Goal: Task Accomplishment & Management: Complete application form

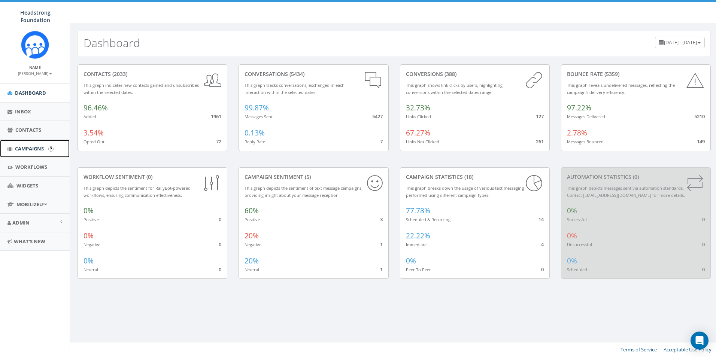
click at [16, 149] on span "Campaigns" at bounding box center [29, 148] width 29 height 7
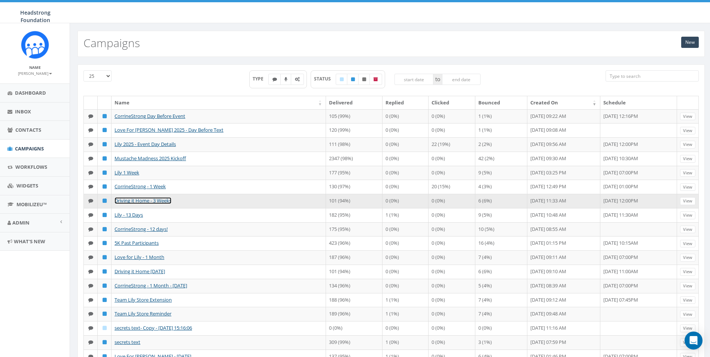
click at [139, 204] on link "Driving it Home - 3 Weeks" at bounding box center [143, 200] width 57 height 7
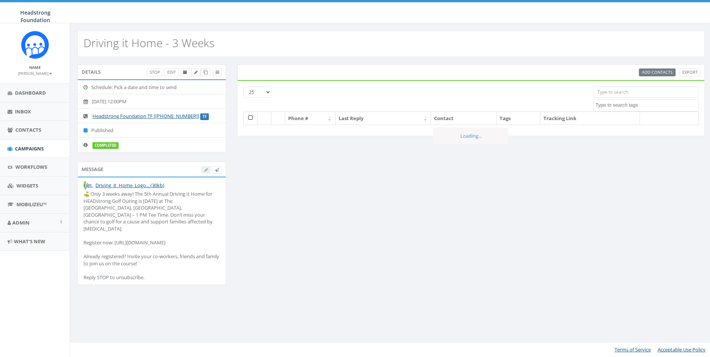
select select
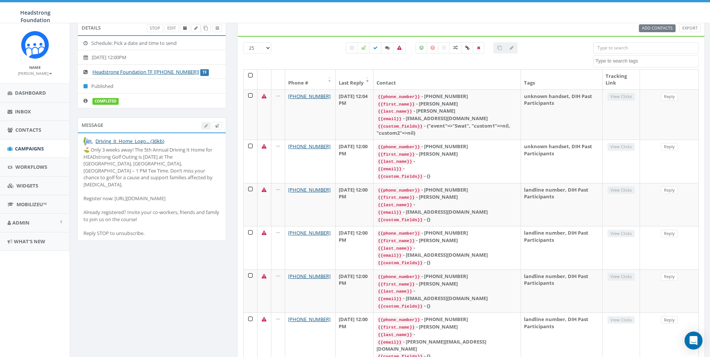
scroll to position [63, 0]
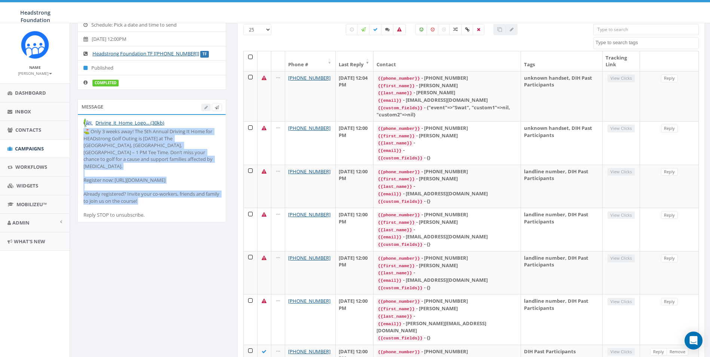
drag, startPoint x: 154, startPoint y: 198, endPoint x: 80, endPoint y: 133, distance: 98.5
click at [80, 133] on li "Driving_it_Home_Logo... (30kb) ⛳️ Only 3 weeks away! The 5th Annual Driving It …" at bounding box center [152, 168] width 148 height 107
drag, startPoint x: 80, startPoint y: 133, endPoint x: 120, endPoint y: 149, distance: 43.0
copy div "⛳️ Only 3 weeks away! The 5th Annual Driving It Home for HEADstrong Golf Outing…"
click at [28, 142] on link "Campaigns" at bounding box center [35, 149] width 70 height 18
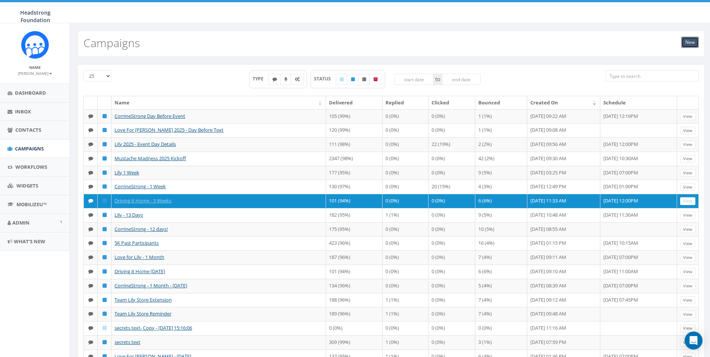
click at [681, 41] on link "New" at bounding box center [690, 42] width 18 height 11
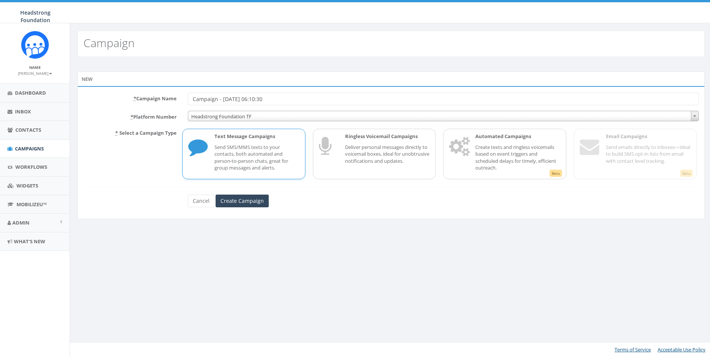
click at [139, 109] on form "* Campaign Name Campaign - 10/06/2025, 06:10:30 * Platform Number Headstrong Fo…" at bounding box center [391, 149] width 616 height 115
type input "Driving it Home - 1 Week"
click at [239, 198] on input "Create Campaign" at bounding box center [242, 201] width 53 height 13
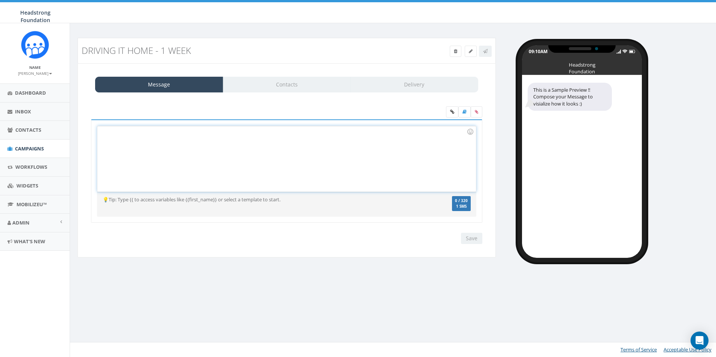
click at [255, 139] on div at bounding box center [286, 159] width 378 height 66
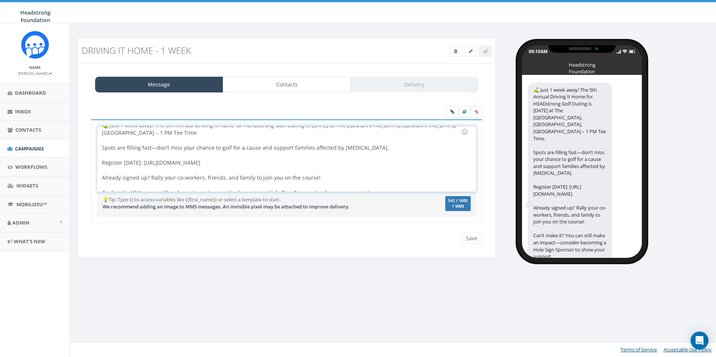
scroll to position [8, 0]
click at [154, 145] on div "⛳️ Just 1 week away! The 5th Annual Driving It Home for HEADstrong Golf Outing …" at bounding box center [286, 159] width 378 height 66
click at [274, 156] on div at bounding box center [284, 154] width 365 height 7
drag, startPoint x: 185, startPoint y: 163, endPoint x: 140, endPoint y: 162, distance: 44.6
click at [140, 162] on div "⛳️ Just 1 week away! The 5th Annual Driving It Home for HEADstrong Golf Outing …" at bounding box center [286, 159] width 378 height 66
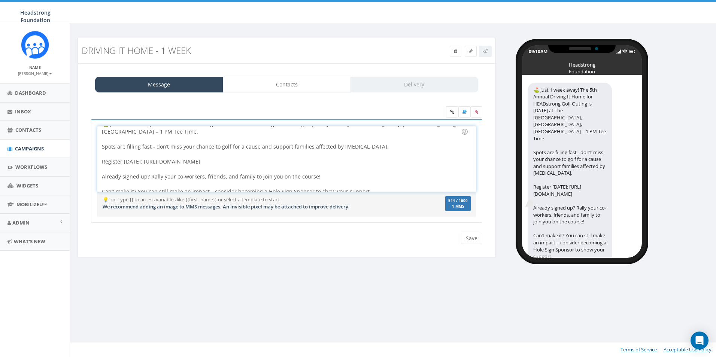
copy div "https://www.headstrong.org/drivingithome"
click at [478, 112] on icon at bounding box center [476, 112] width 3 height 4
click at [0, 0] on input "file" at bounding box center [0, 0] width 0 height 0
click at [254, 155] on div at bounding box center [284, 154] width 365 height 7
drag, startPoint x: 247, startPoint y: 161, endPoint x: 140, endPoint y: 162, distance: 107.8
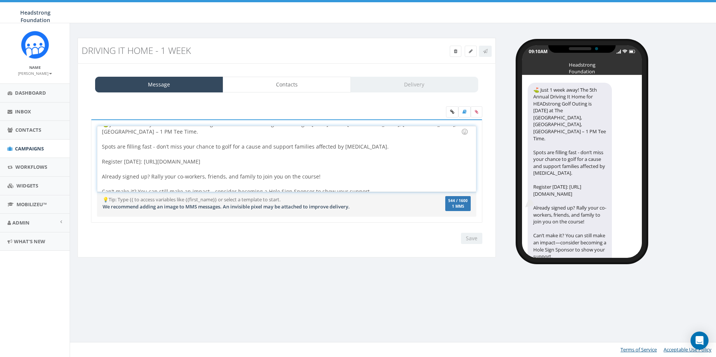
click at [140, 162] on div "⛳️ Just 1 week away! The 5th Annual Driving It Home for HEADstrong Golf Outing …" at bounding box center [286, 159] width 378 height 66
click at [450, 110] on icon at bounding box center [452, 112] width 4 height 4
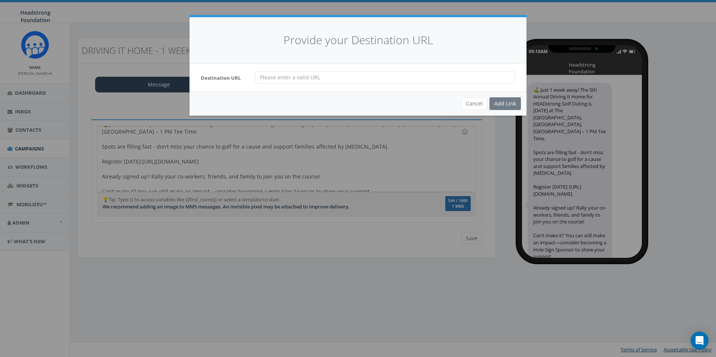
click at [304, 79] on input "url" at bounding box center [385, 77] width 260 height 13
paste input "https://www.headstrong.org/drivingithome"
drag, startPoint x: 351, startPoint y: 86, endPoint x: 212, endPoint y: 86, distance: 139.3
click at [204, 86] on div "Destination URL https://www.headstrong.org/drivingithome" at bounding box center [357, 78] width 337 height 28
type input "https://www.headstrong.org/drivingithome"
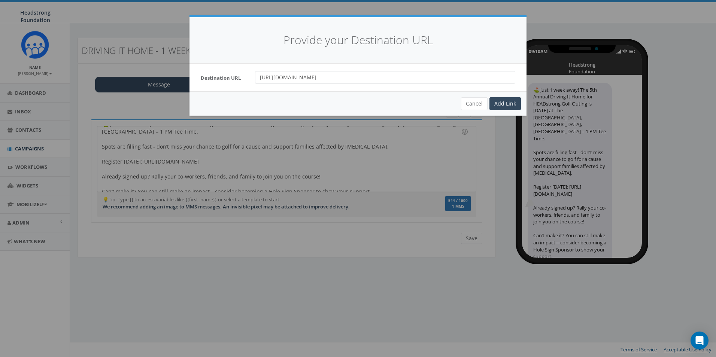
click at [368, 82] on input "https://www.headstrong.org/drivingithome" at bounding box center [385, 77] width 260 height 13
drag, startPoint x: 380, startPoint y: 79, endPoint x: 250, endPoint y: 82, distance: 129.6
click at [250, 82] on div "https://www.headstrong.org/drivingithome" at bounding box center [384, 77] width 271 height 13
click at [501, 103] on div "Add Link" at bounding box center [504, 103] width 31 height 13
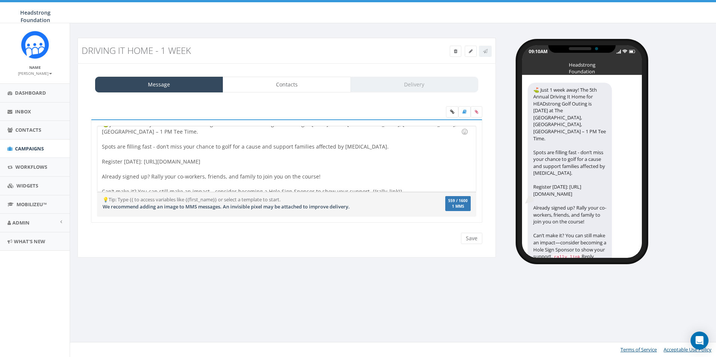
click at [273, 167] on div at bounding box center [284, 168] width 365 height 7
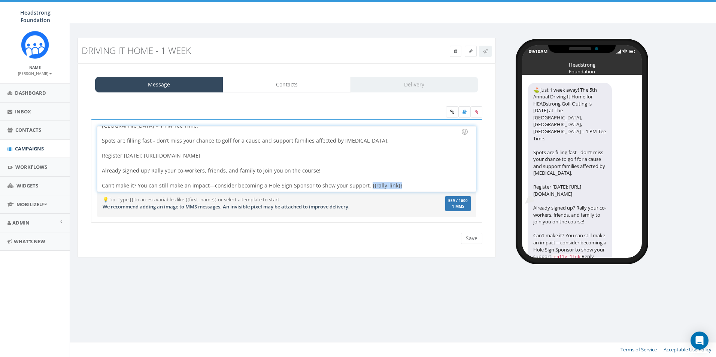
drag, startPoint x: 383, startPoint y: 185, endPoint x: 364, endPoint y: 185, distance: 18.4
click at [364, 185] on div "⛳️ Just 1 week away! The 5th Annual Driving It Home for HEADstrong Golf Outing …" at bounding box center [286, 159] width 378 height 66
drag, startPoint x: 209, startPoint y: 161, endPoint x: 140, endPoint y: 155, distance: 69.5
click at [140, 155] on div "⛳️ Just 1 week away! The 5th Annual Driving It Home for HEADstrong Golf Outing …" at bounding box center [286, 159] width 378 height 66
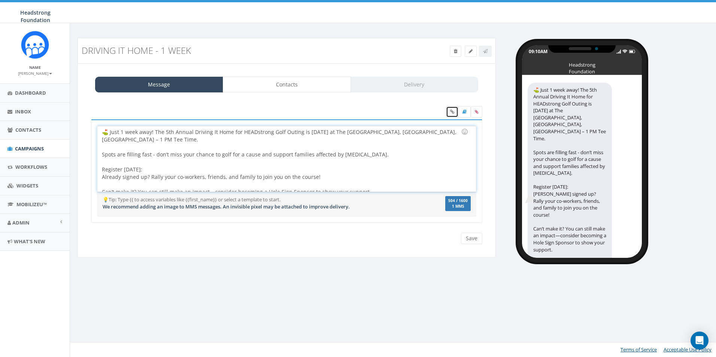
click at [452, 113] on icon at bounding box center [452, 112] width 4 height 4
click at [452, 111] on icon at bounding box center [452, 112] width 4 height 4
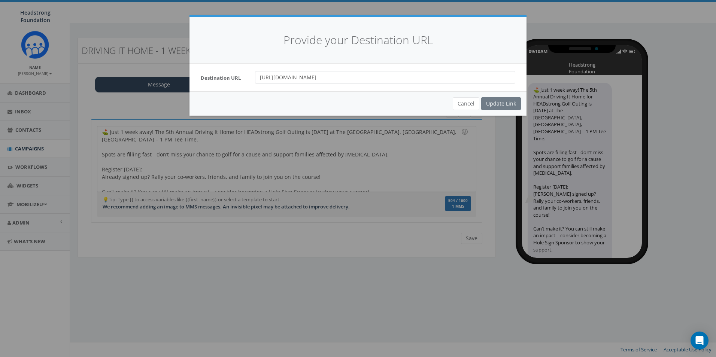
click at [492, 101] on div "Cancel Update Link" at bounding box center [357, 103] width 337 height 24
click at [385, 74] on input "https://www.headstrong.org/drivingithome" at bounding box center [385, 77] width 260 height 13
click at [495, 108] on div "Cancel Update Link" at bounding box center [357, 103] width 337 height 24
click at [494, 101] on div "Cancel Update Link" at bounding box center [357, 103] width 337 height 24
click at [190, 160] on div "Provide your Destination URL Destination URL https://www.headstrong.org/driving…" at bounding box center [358, 178] width 716 height 357
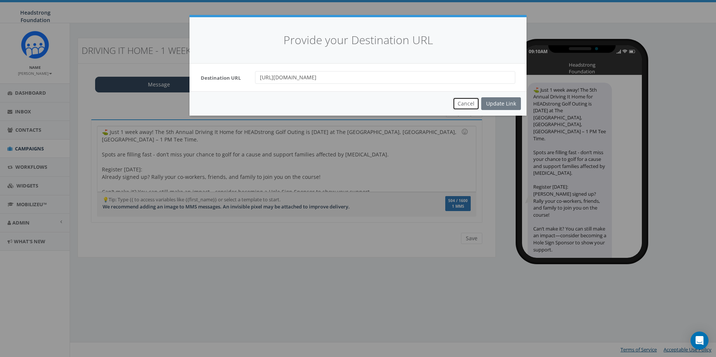
click at [475, 103] on button "Cancel" at bounding box center [466, 103] width 27 height 13
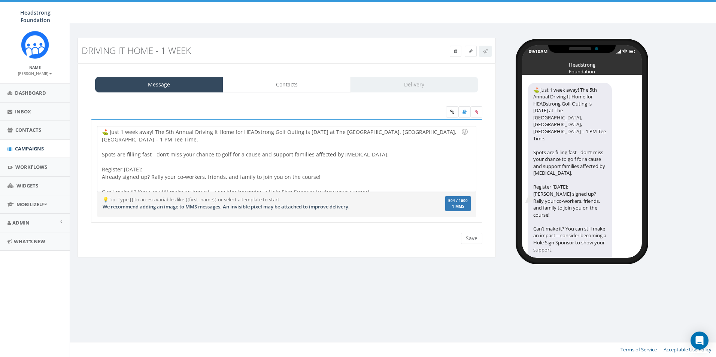
click at [173, 164] on div at bounding box center [284, 161] width 365 height 7
click at [174, 176] on div "⛳️ Just 1 week away! The 5th Annual Driving It Home for HEADstrong Golf Outing …" at bounding box center [286, 159] width 378 height 66
click at [174, 172] on div "⛳️ Just 1 week away! The 5th Annual Driving It Home for HEADstrong Golf Outing …" at bounding box center [286, 159] width 378 height 66
click at [240, 167] on div "⛳️ Just 1 week away! The 5th Annual Driving It Home for HEADstrong Golf Outing …" at bounding box center [286, 159] width 378 height 66
click at [455, 116] on link at bounding box center [452, 111] width 12 height 11
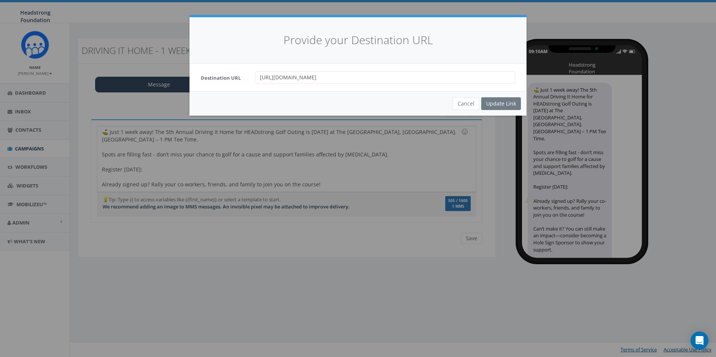
click at [498, 104] on div "Cancel Update Link" at bounding box center [357, 103] width 337 height 24
click at [398, 79] on input "https://www.headstrong.org/drivingithome" at bounding box center [385, 77] width 260 height 13
click at [482, 101] on div "Cancel Update Link" at bounding box center [357, 103] width 337 height 24
click at [460, 101] on button "Cancel" at bounding box center [466, 103] width 27 height 13
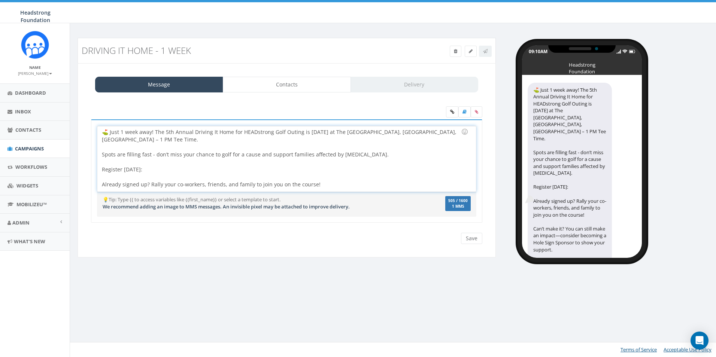
scroll to position [14, 0]
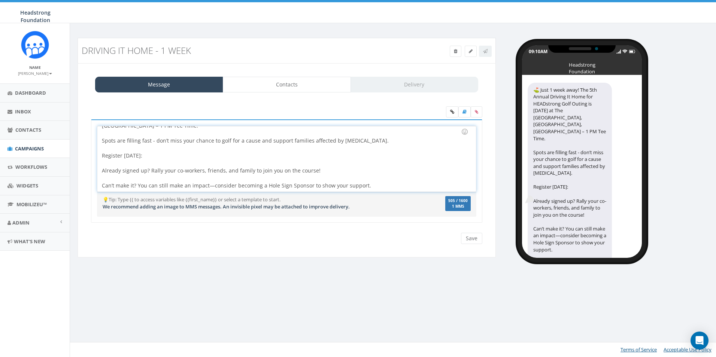
click at [382, 191] on div "⛳️ Just 1 week away! The 5th Annual Driving It Home for HEADstrong Golf Outing …" at bounding box center [286, 159] width 378 height 66
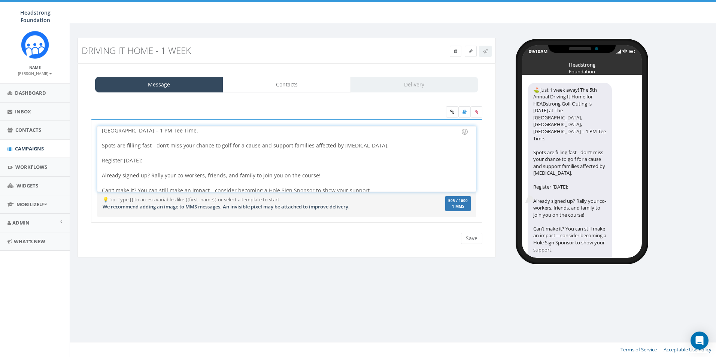
scroll to position [0, 0]
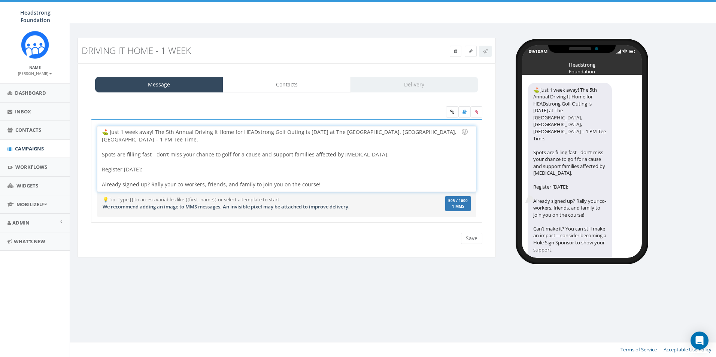
click at [165, 170] on div "⛳️ Just 1 week away! The 5th Annual Driving It Home for HEADstrong Golf Outing …" at bounding box center [286, 159] width 378 height 66
click at [453, 111] on icon at bounding box center [452, 112] width 4 height 4
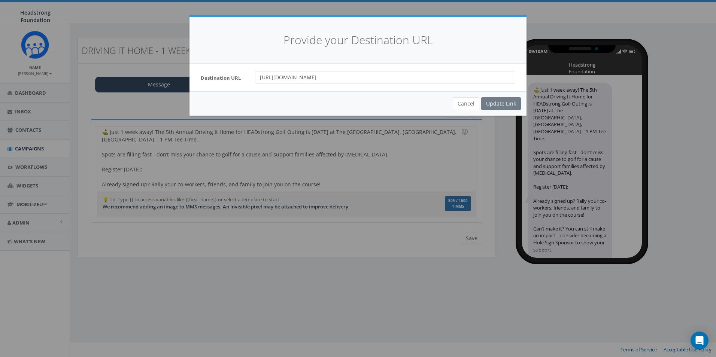
drag, startPoint x: 381, startPoint y: 79, endPoint x: 229, endPoint y: 79, distance: 152.4
click at [229, 79] on div "Destination URL https://www.headstrong.org/drivingithome" at bounding box center [358, 77] width 326 height 13
click at [499, 103] on div "Update Link" at bounding box center [501, 103] width 40 height 13
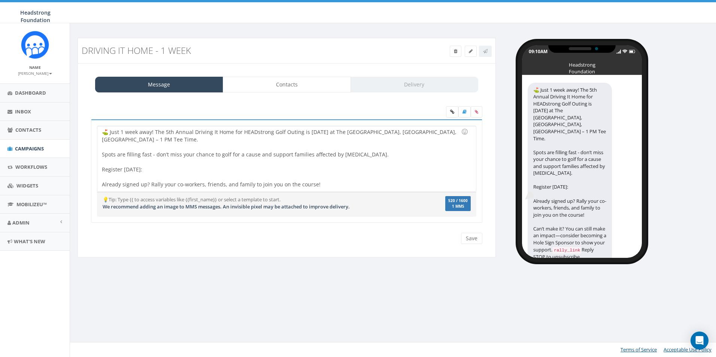
scroll to position [14, 0]
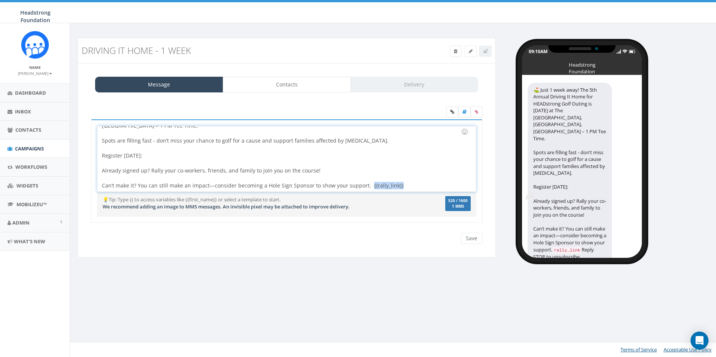
drag, startPoint x: 370, startPoint y: 188, endPoint x: 366, endPoint y: 188, distance: 4.1
click at [366, 188] on div "⛳️ Just 1 week away! The 5th Annual Driving It Home for HEADstrong Golf Outing …" at bounding box center [286, 159] width 378 height 66
copy div "{{rally_link}}"
click at [209, 155] on div "⛳️ Just 1 week away! The 5th Annual Driving It Home for HEADstrong Golf Outing …" at bounding box center [286, 159] width 378 height 66
drag, startPoint x: 404, startPoint y: 186, endPoint x: 366, endPoint y: 186, distance: 37.8
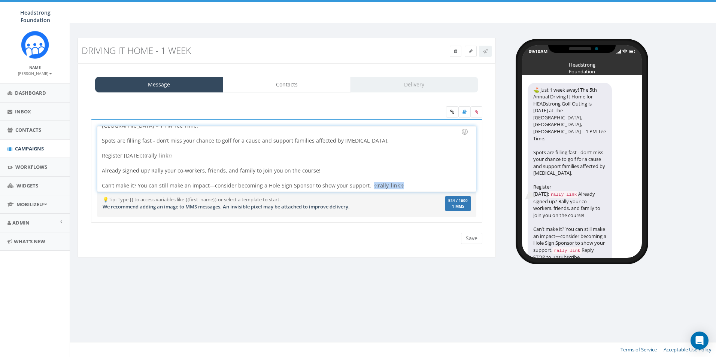
click at [366, 186] on div "⛳️ Just 1 week away! The 5th Annual Driving It Home for HEADstrong Golf Outing …" at bounding box center [286, 159] width 378 height 66
click at [468, 237] on input "Save" at bounding box center [471, 238] width 21 height 11
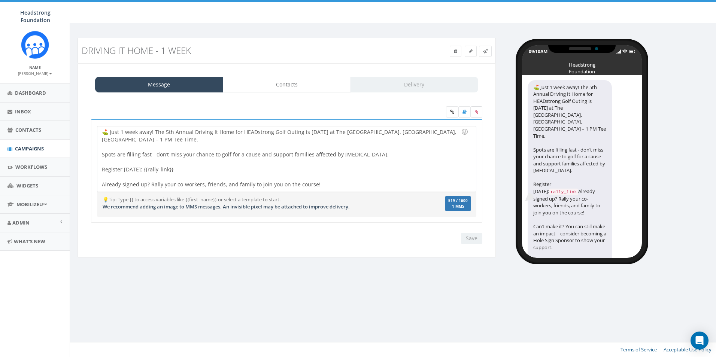
click at [475, 114] on label at bounding box center [477, 111] width 12 height 11
click at [0, 0] on input "file" at bounding box center [0, 0] width 0 height 0
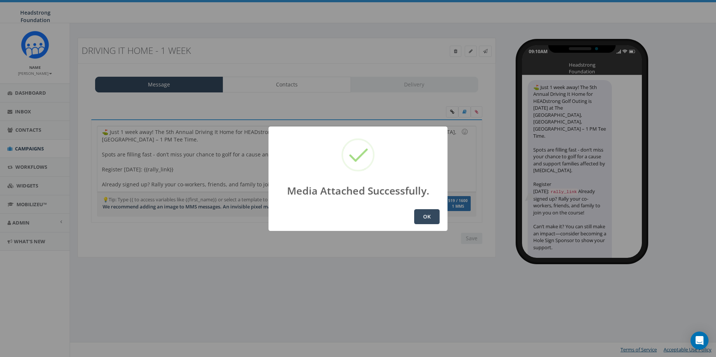
click at [435, 210] on button "OK" at bounding box center [426, 216] width 25 height 15
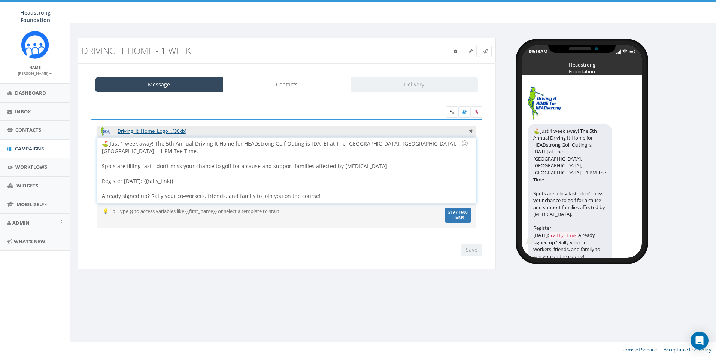
scroll to position [14, 0]
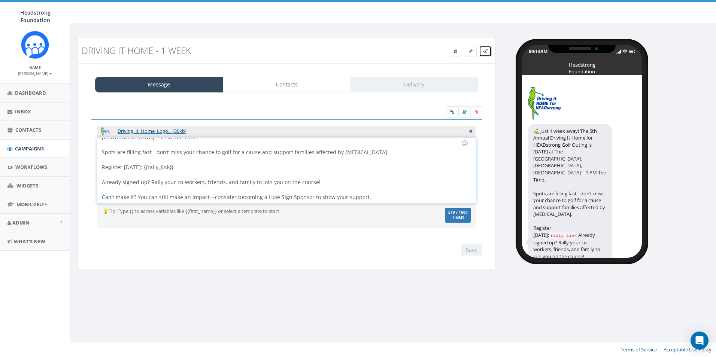
click at [489, 54] on link at bounding box center [485, 51] width 13 height 11
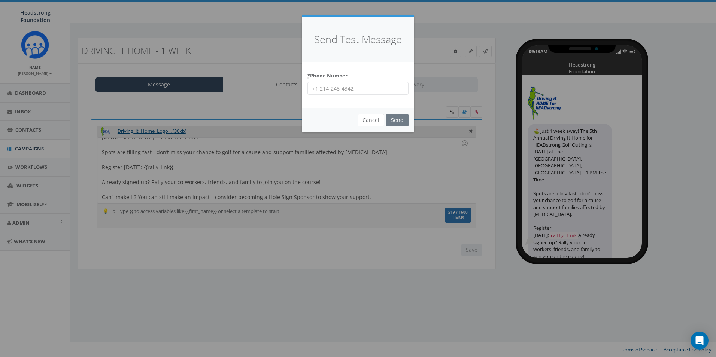
click at [373, 85] on input "* Phone Number" at bounding box center [357, 88] width 101 height 13
type input "6098022576"
click at [393, 118] on input "Send" at bounding box center [397, 120] width 22 height 13
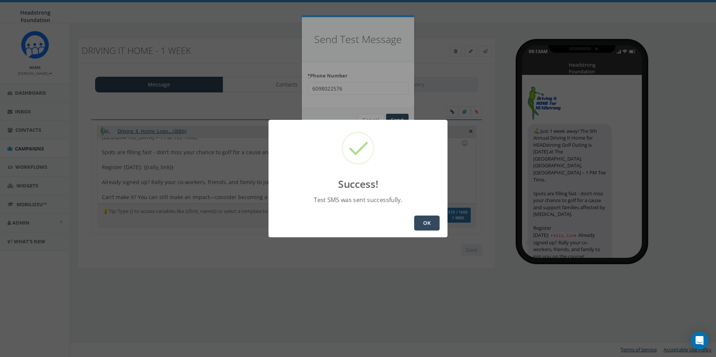
click at [431, 225] on button "OK" at bounding box center [426, 223] width 25 height 15
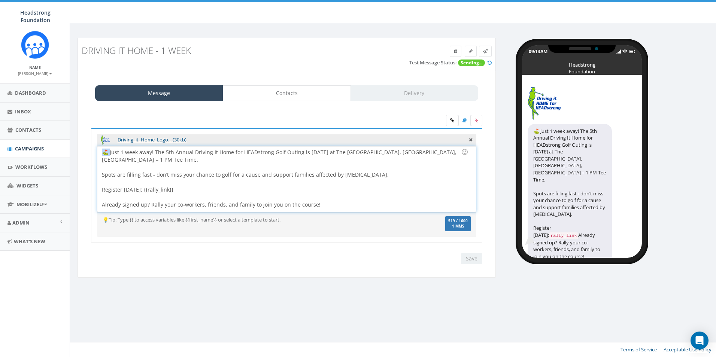
drag, startPoint x: 110, startPoint y: 153, endPoint x: 96, endPoint y: 154, distance: 14.3
click at [96, 154] on div "Driving_it_Home_Logo... (30kb) ⛳️ Just 1 week away! The 5th Annual Driving It H…" at bounding box center [286, 185] width 391 height 115
click at [468, 152] on div at bounding box center [464, 152] width 13 height 13
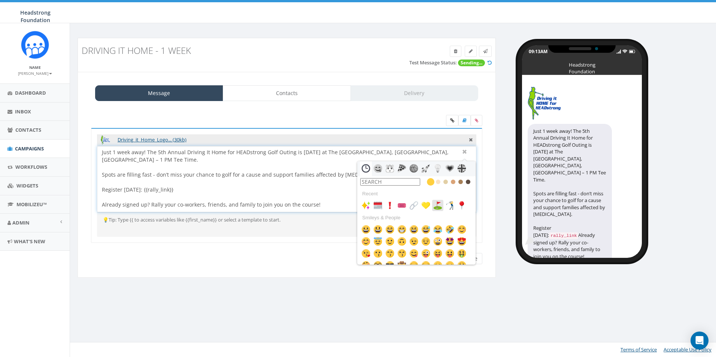
click at [442, 207] on img at bounding box center [437, 205] width 9 height 9
click at [305, 174] on div "Just 1 week away! The 5th Annual Driving It Home for HEADstrong Golf Outing is …" at bounding box center [286, 179] width 378 height 66
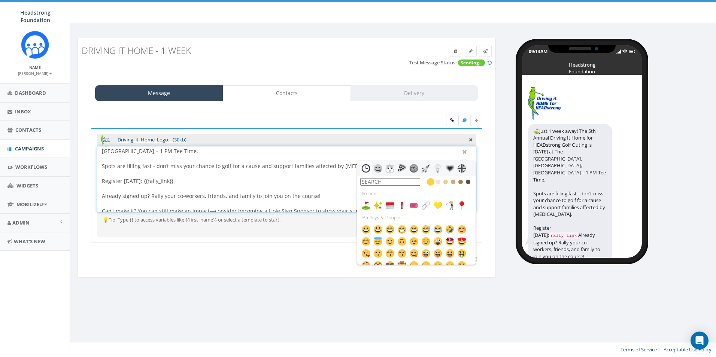
scroll to position [14, 0]
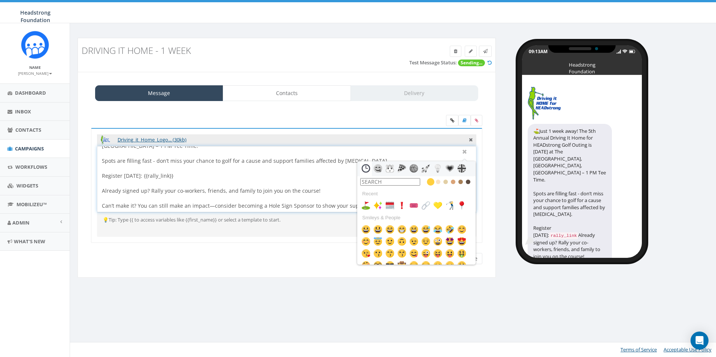
click at [492, 165] on div "Message Contacts Delivery Driving_it_Home_Logo... (30kb) ⛳️ Just 1 week away! T…" at bounding box center [287, 175] width 418 height 206
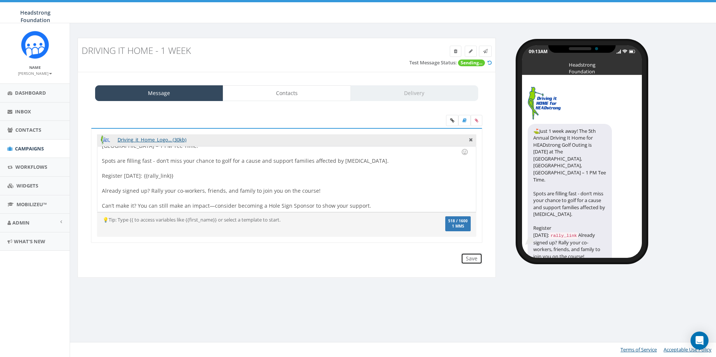
click at [471, 258] on input "Save" at bounding box center [471, 258] width 21 height 11
click at [482, 56] on link at bounding box center [485, 51] width 13 height 11
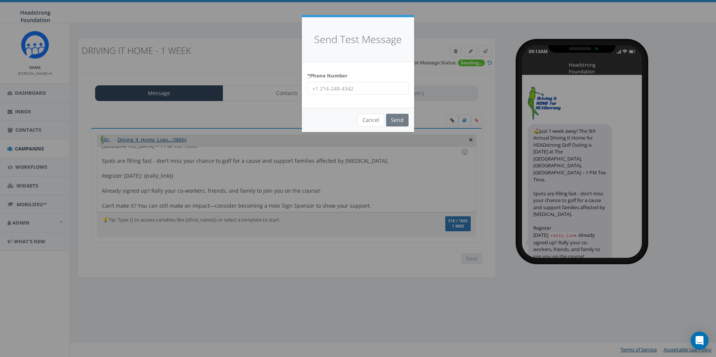
click at [352, 89] on input "* Phone Number" at bounding box center [357, 88] width 101 height 13
type input "6098022576"
click at [397, 119] on input "Send" at bounding box center [397, 120] width 22 height 13
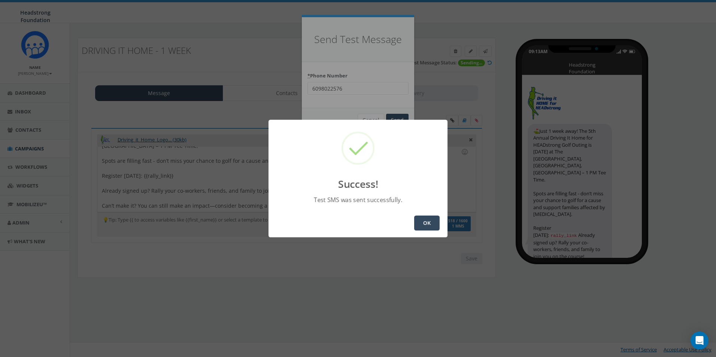
click at [425, 227] on button "OK" at bounding box center [426, 223] width 25 height 15
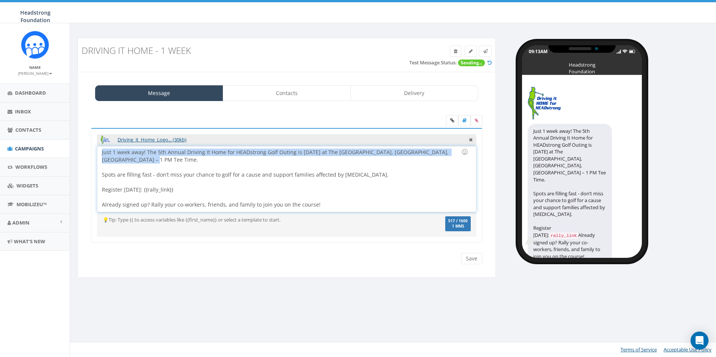
drag, startPoint x: 124, startPoint y: 156, endPoint x: 97, endPoint y: 152, distance: 27.3
click at [97, 152] on div "Driving_it_Home_Logo... (30kb) ⛳Just 1 week away! The 5th Annual Driving It Hom…" at bounding box center [286, 185] width 391 height 115
copy div "Just 1 week away! The 5th Annual Driving It Home for HEADstrong Golf Outing is …"
drag, startPoint x: 146, startPoint y: 166, endPoint x: 96, endPoint y: 149, distance: 52.6
click at [96, 149] on div "Driving_it_Home_Logo... (30kb) ⛳Just 1 week away! The 5th Annual Driving It Hom…" at bounding box center [286, 185] width 391 height 115
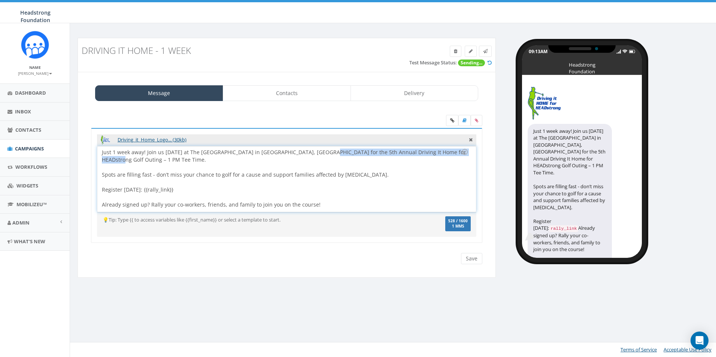
drag, startPoint x: 316, startPoint y: 153, endPoint x: 119, endPoint y: 160, distance: 197.4
click at [119, 160] on div "Just 1 week away! Join us Monday, Oct 13 at The Springhaven Club in Wallingford…" at bounding box center [286, 179] width 378 height 66
copy div "the 5th Annual Driving It Home for HEADstrong Golf Outing"
click at [143, 154] on div "Just 1 week away! Join us Monday, Oct 13 at The Springhaven Club in Wallingford…" at bounding box center [286, 179] width 378 height 66
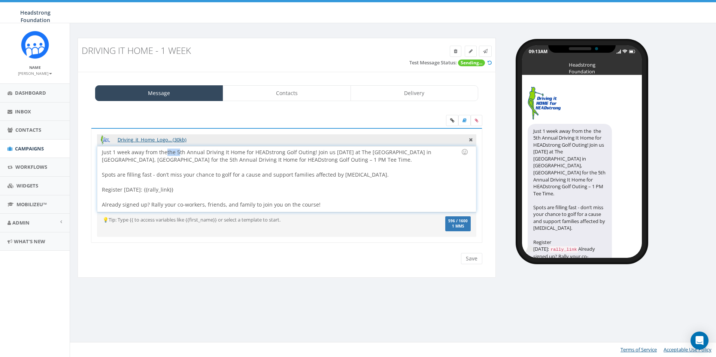
drag, startPoint x: 178, startPoint y: 151, endPoint x: 166, endPoint y: 153, distance: 12.6
click at [166, 153] on div "Just 1 week away from the the 5th Annual Driving It Home for HEADstrong Golf Ou…" at bounding box center [286, 179] width 378 height 66
drag, startPoint x: 102, startPoint y: 158, endPoint x: 263, endPoint y: 161, distance: 161.0
click at [263, 161] on div "Just 1 week away from the 5th Annual Driving It Home for HEADstrong Golf Outing…" at bounding box center [286, 179] width 378 height 66
click at [125, 157] on div "Just 1 week away from the 5th Annual Driving It Home for HEADstrong Golf Outing…" at bounding box center [286, 179] width 378 height 66
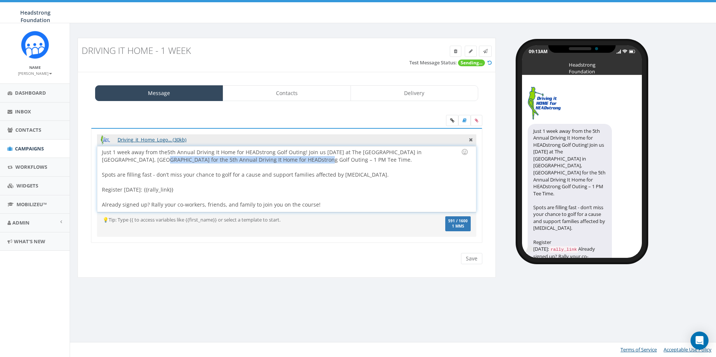
drag, startPoint x: 109, startPoint y: 161, endPoint x: 264, endPoint y: 161, distance: 155.0
click at [264, 161] on div "Just 1 week away from the 5th Annual Driving It Home for HEADstrong Golf Outing…" at bounding box center [286, 179] width 378 height 66
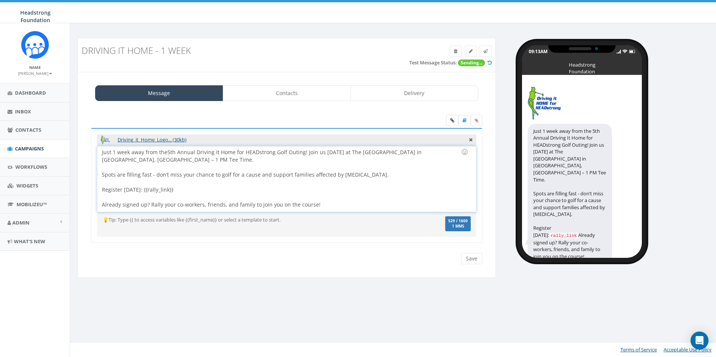
click at [161, 157] on div "Just 1 week away from the 5th Annual Driving It Home for HEADstrong Golf Outing…" at bounding box center [286, 179] width 378 height 66
click at [466, 260] on input "Save" at bounding box center [471, 258] width 21 height 11
click at [304, 152] on div "Just 1 week away from the 5th Annual Driving It Home for HEADstrong Golf Outing…" at bounding box center [286, 179] width 378 height 66
click at [306, 153] on div "Just 1 week away from the 5th Annual Driving It Home for HEADstrong Golf Outing…" at bounding box center [286, 179] width 378 height 66
click at [304, 152] on div "Just 1 week away from the 5th Annual Driving It Home for HEADstrong Golf Outing…" at bounding box center [286, 179] width 378 height 66
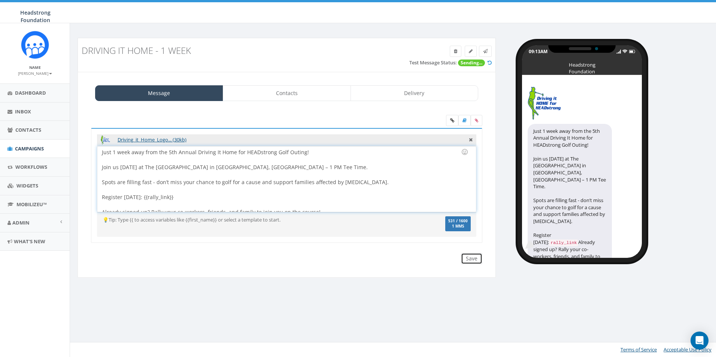
click at [475, 256] on input "Save" at bounding box center [471, 258] width 21 height 11
click at [486, 48] on span at bounding box center [485, 51] width 4 height 6
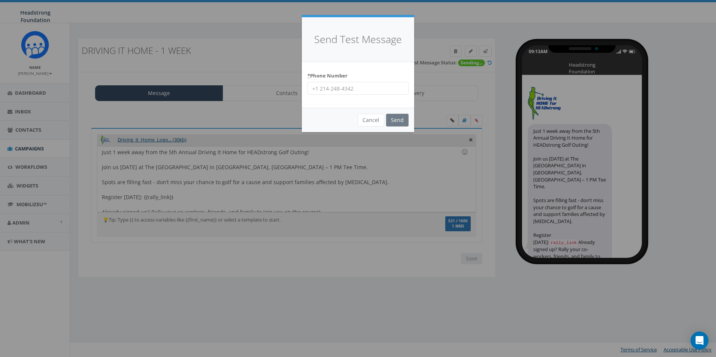
click at [361, 89] on input "* Phone Number" at bounding box center [357, 88] width 101 height 13
type input "6098022576"
click at [395, 124] on input "Send" at bounding box center [397, 120] width 22 height 13
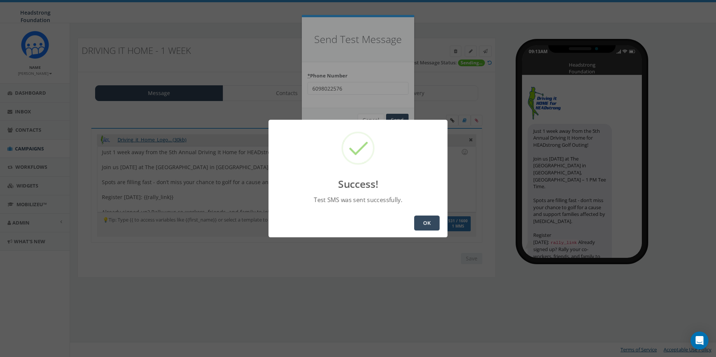
click at [428, 224] on button "OK" at bounding box center [426, 223] width 25 height 15
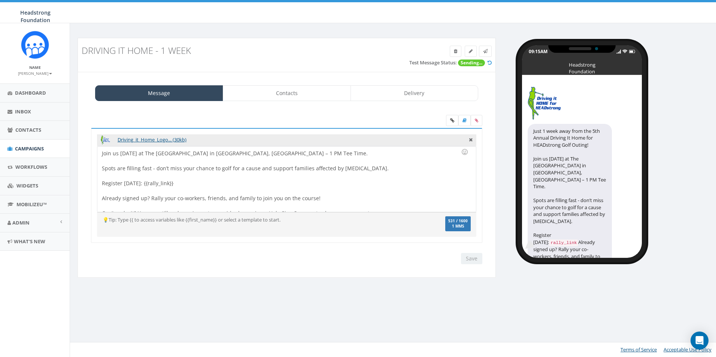
scroll to position [21, 0]
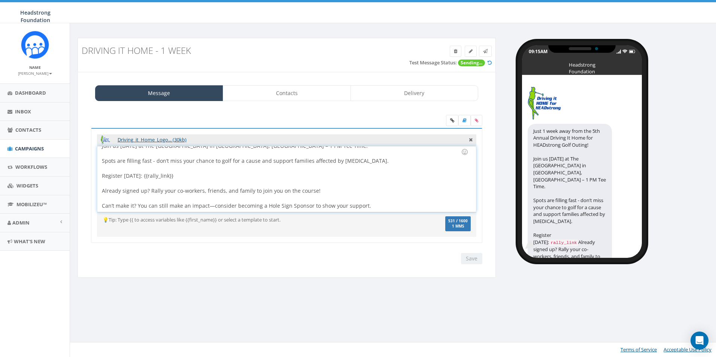
click at [210, 204] on div "Just 1 week away from the 5th Annual Driving It Home for HEADstrong Golf Outing…" at bounding box center [286, 179] width 378 height 66
click at [476, 252] on div "You cannot attach more than one file !! Please remove the old file and continue…" at bounding box center [286, 252] width 403 height 0
click at [474, 259] on input "Save" at bounding box center [471, 258] width 21 height 11
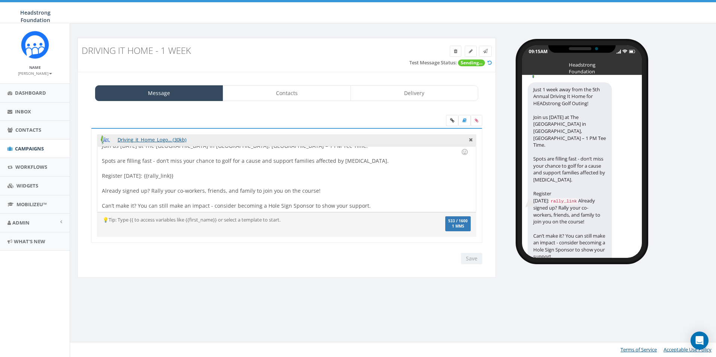
scroll to position [58, 0]
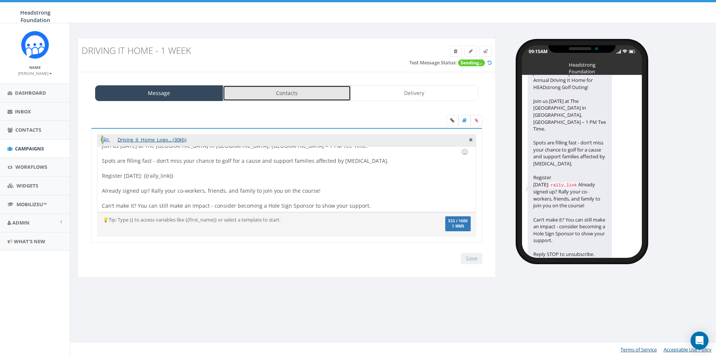
click at [325, 96] on link "Contacts" at bounding box center [287, 93] width 128 height 16
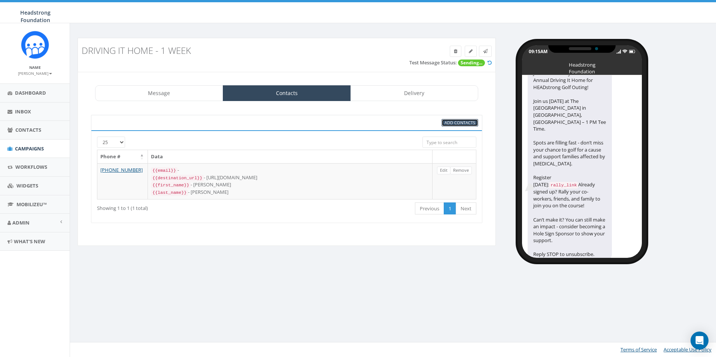
click at [453, 124] on span "Add Contacts" at bounding box center [459, 123] width 31 height 6
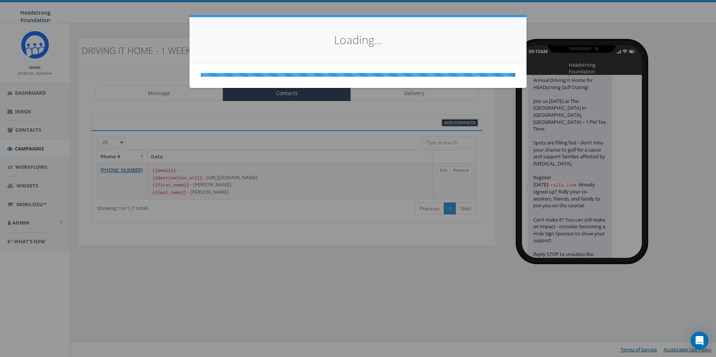
select select
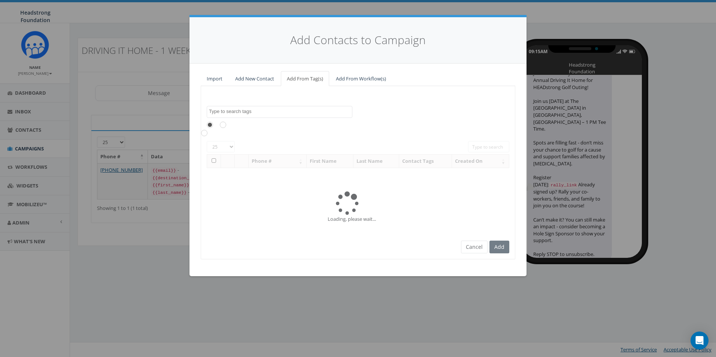
click at [264, 110] on textarea "Search" at bounding box center [280, 111] width 143 height 7
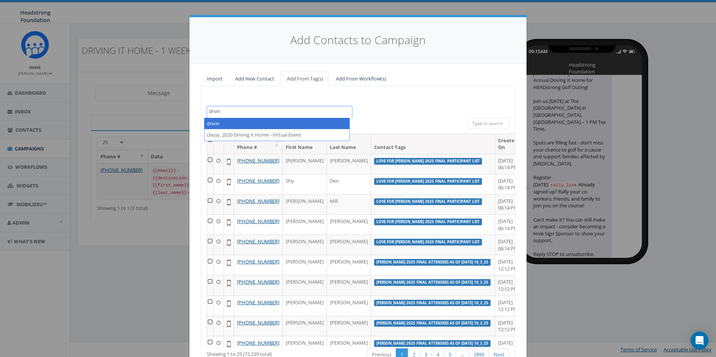
drag, startPoint x: 243, startPoint y: 112, endPoint x: 203, endPoint y: 111, distance: 40.8
click at [203, 111] on div "000 Shot Challenge '18 14_corbin on Instagram 2023/10/16 2023/10/24 2023/11/06 …" at bounding box center [279, 112] width 157 height 12
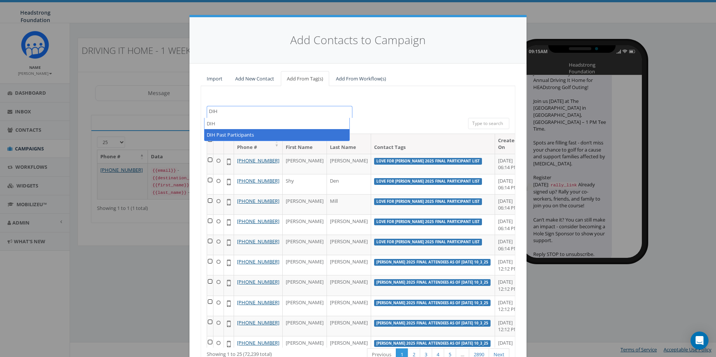
type textarea "DIH"
select select "DIH Past Participants"
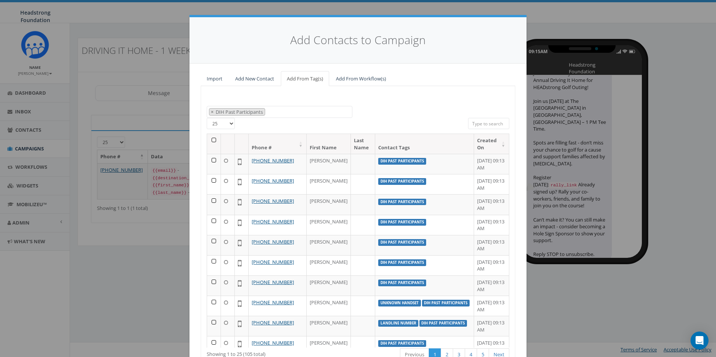
click at [211, 140] on th at bounding box center [214, 144] width 14 height 20
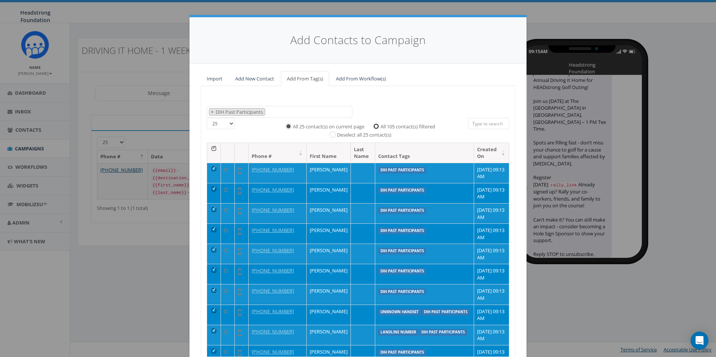
click at [377, 125] on input "All 105 contact(s) filtered" at bounding box center [378, 125] width 5 height 5
radio input "true"
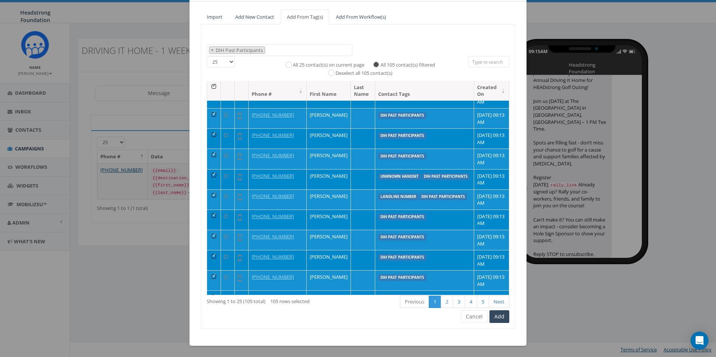
scroll to position [312, 0]
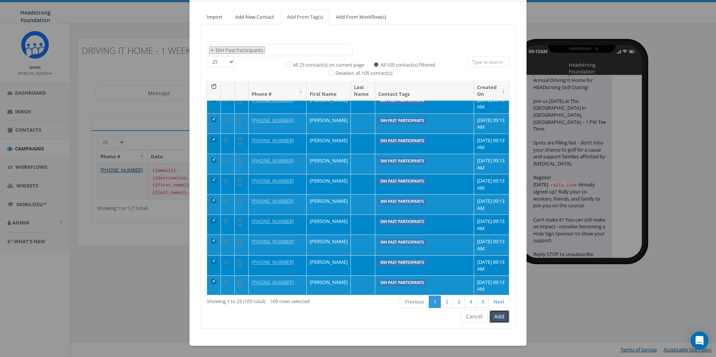
click at [493, 317] on button "Add" at bounding box center [499, 316] width 20 height 13
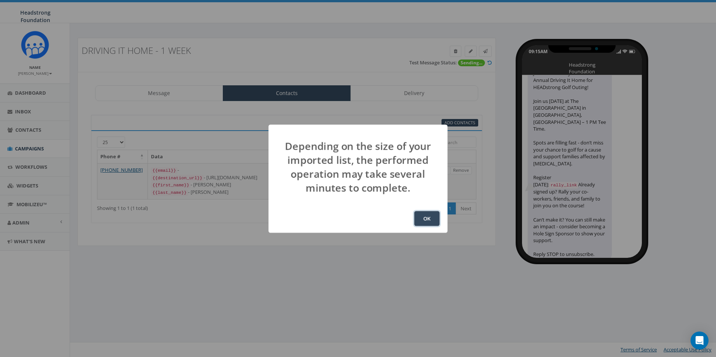
click at [433, 225] on button "OK" at bounding box center [426, 218] width 25 height 15
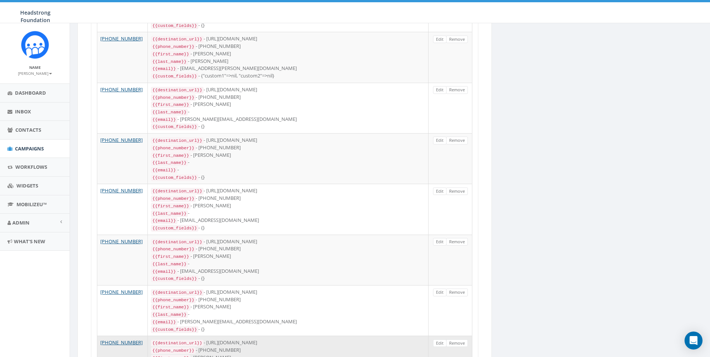
scroll to position [1080, 0]
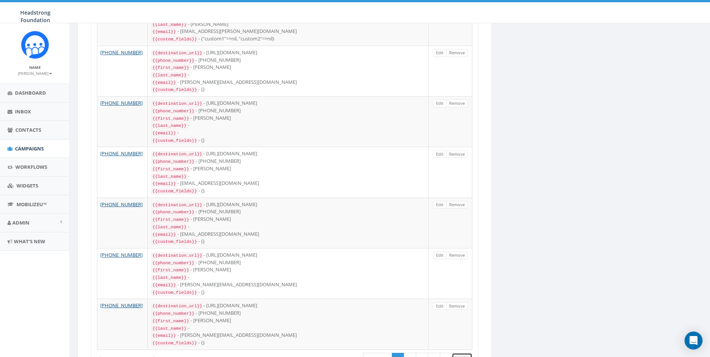
click at [460, 353] on link "Next" at bounding box center [462, 359] width 21 height 12
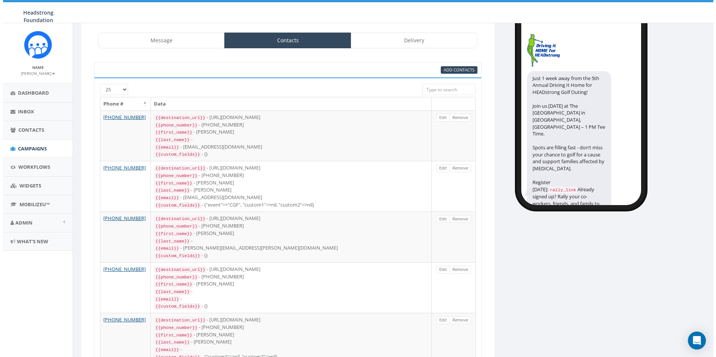
scroll to position [0, 0]
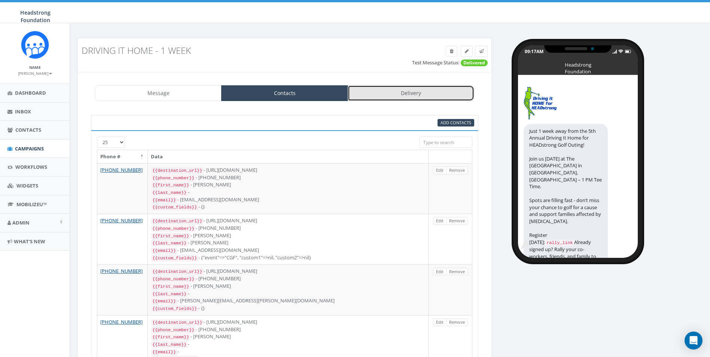
click at [432, 86] on link "Delivery" at bounding box center [411, 93] width 127 height 16
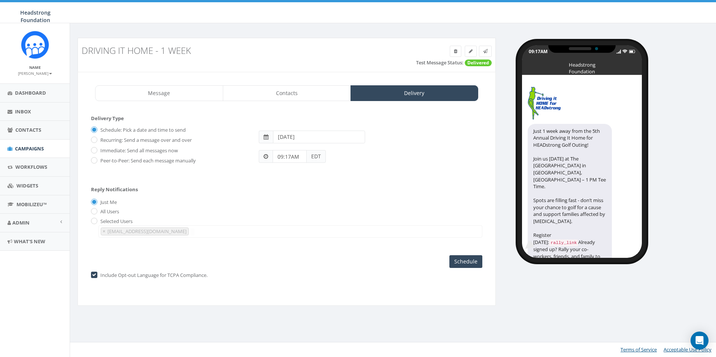
click at [277, 139] on input "[DATE]" at bounding box center [319, 137] width 92 height 13
click at [293, 188] on td "6" at bounding box center [291, 185] width 11 height 11
type input "[DATE]"
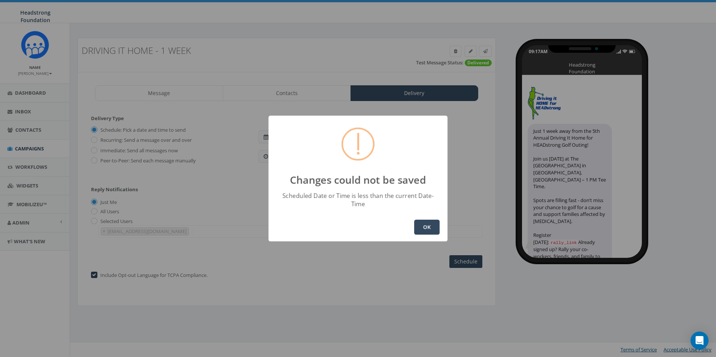
click at [425, 222] on button "OK" at bounding box center [426, 227] width 25 height 15
click at [429, 229] on button "OK" at bounding box center [426, 227] width 25 height 15
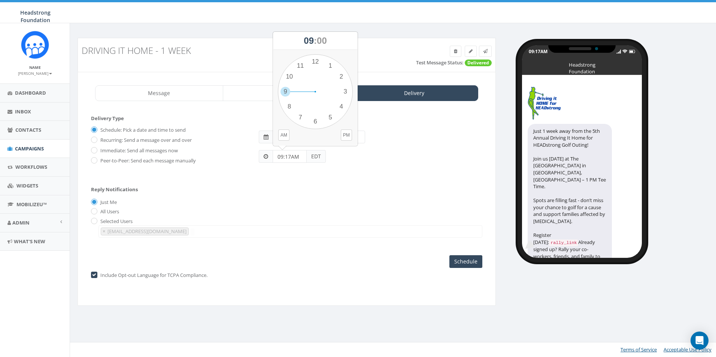
click at [291, 157] on input "09:17AM" at bounding box center [290, 156] width 34 height 13
click at [285, 132] on button "AM" at bounding box center [283, 135] width 11 height 11
click at [288, 79] on div "1 2 3 4 5 6 7 8 9 10 11 12 00 05 10 15 20 25 30 35 40 45 50 55" at bounding box center [315, 91] width 75 height 75
click at [316, 64] on div "1 2 3 4 5 6 7 8 9 10 11 12 00 05 10 15 20 25 30 35 40 45 50 55" at bounding box center [315, 91] width 75 height 75
type input "10:00AM"
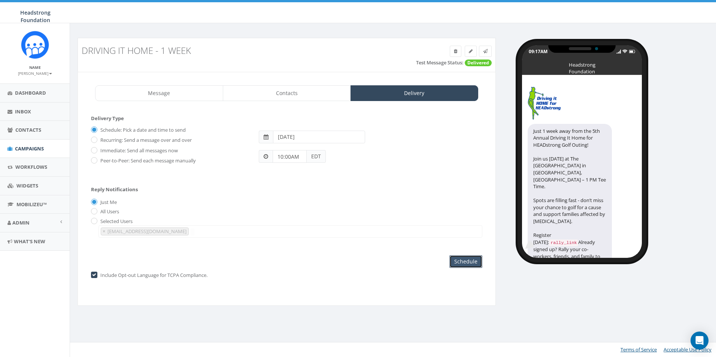
click at [469, 263] on input "Schedule" at bounding box center [465, 261] width 33 height 13
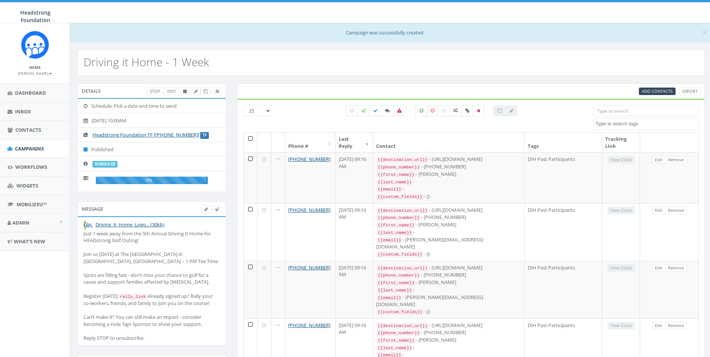
select select
